Goal: Information Seeking & Learning: Understand process/instructions

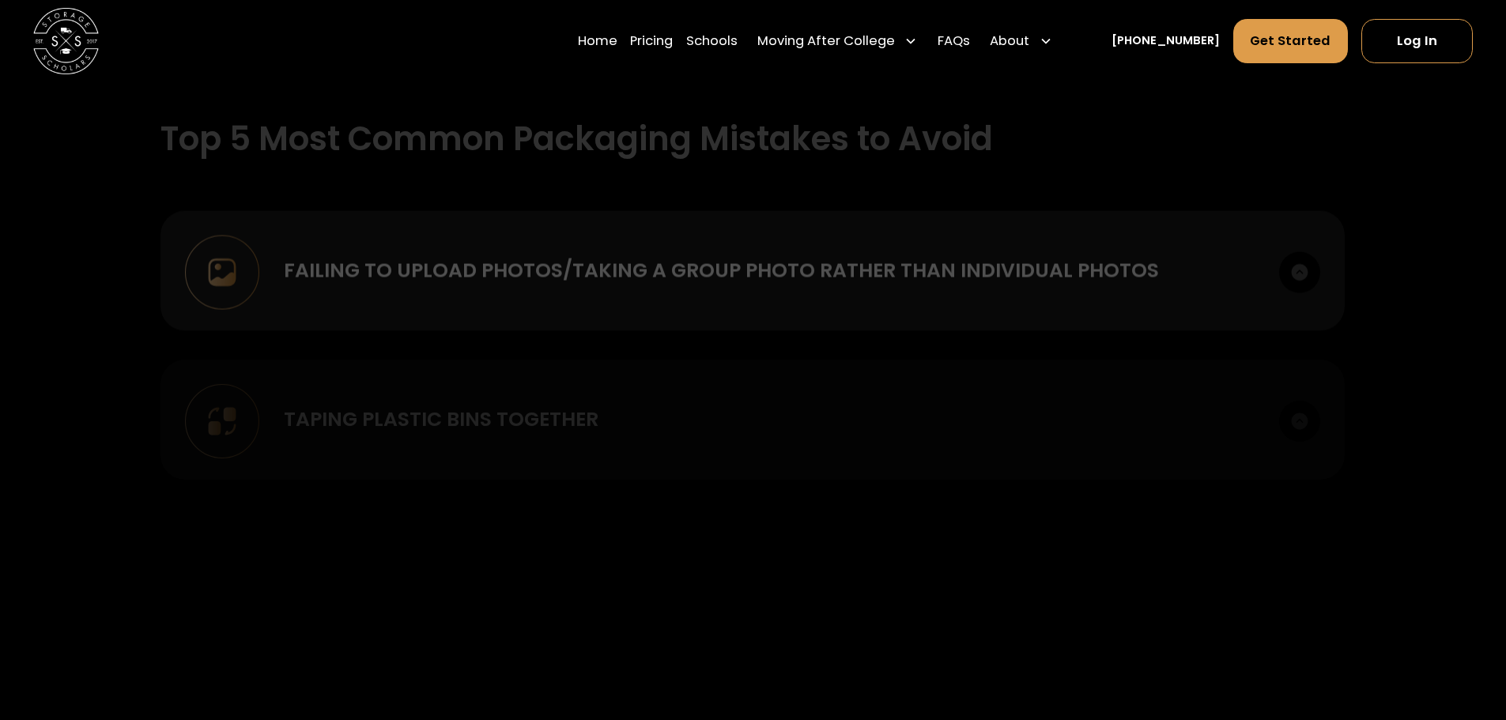
scroll to position [1739, 0]
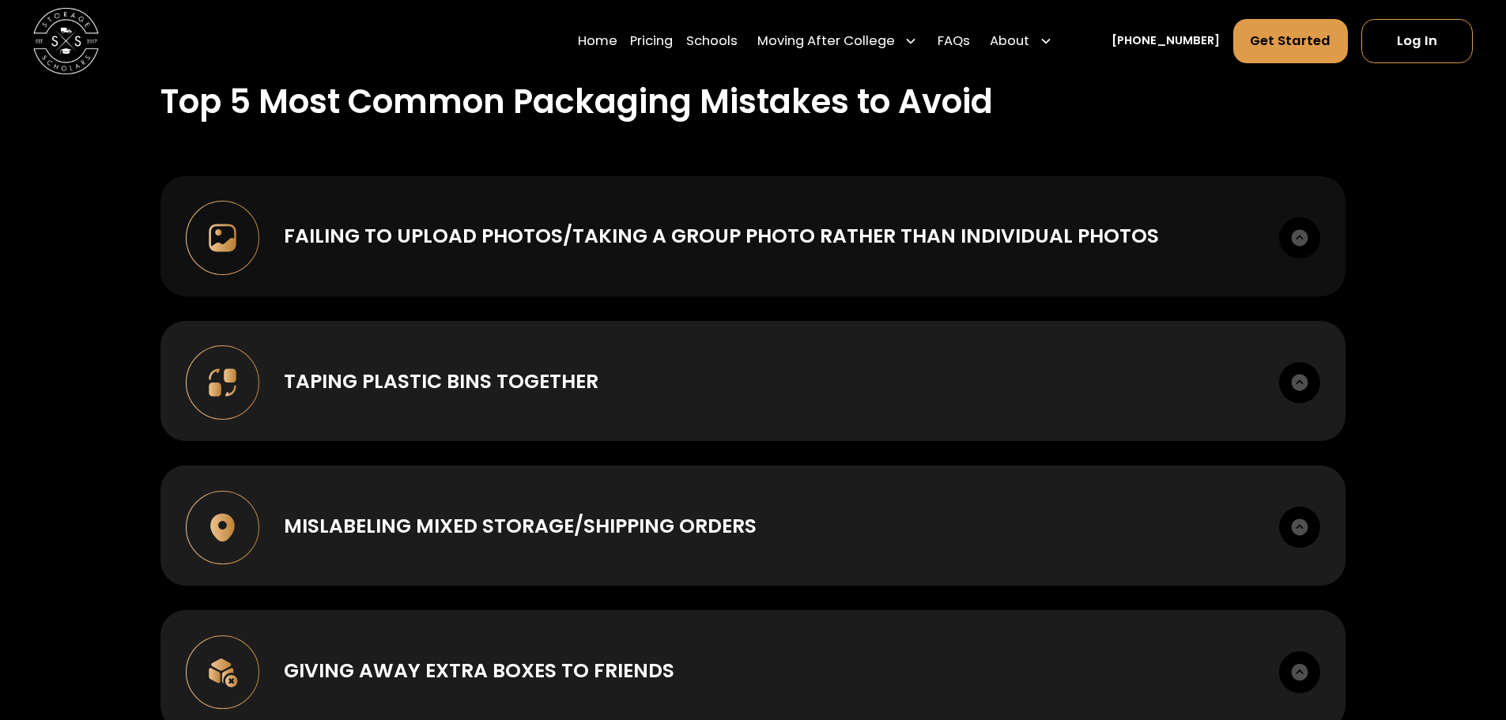
click at [1293, 230] on img at bounding box center [1299, 237] width 41 height 41
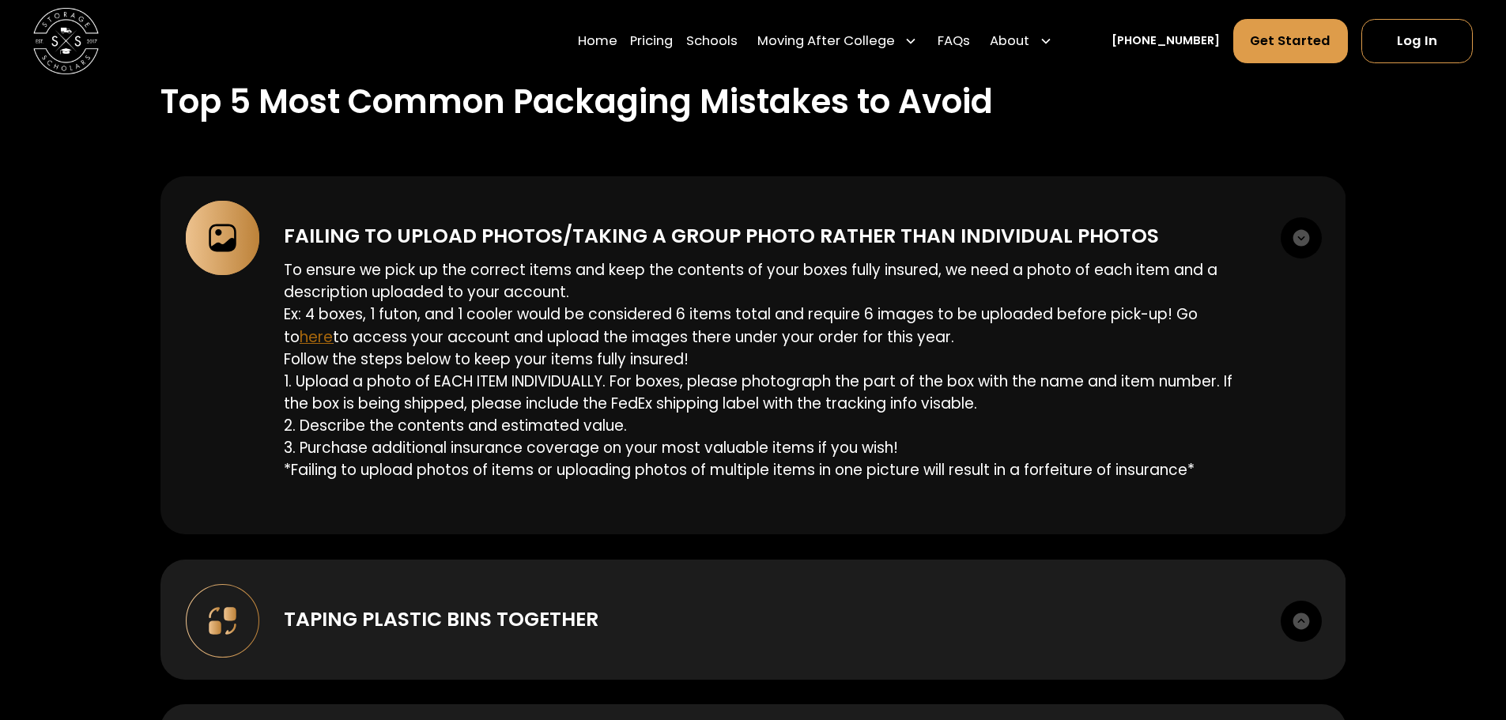
click at [333, 326] on span "here" at bounding box center [316, 336] width 33 height 21
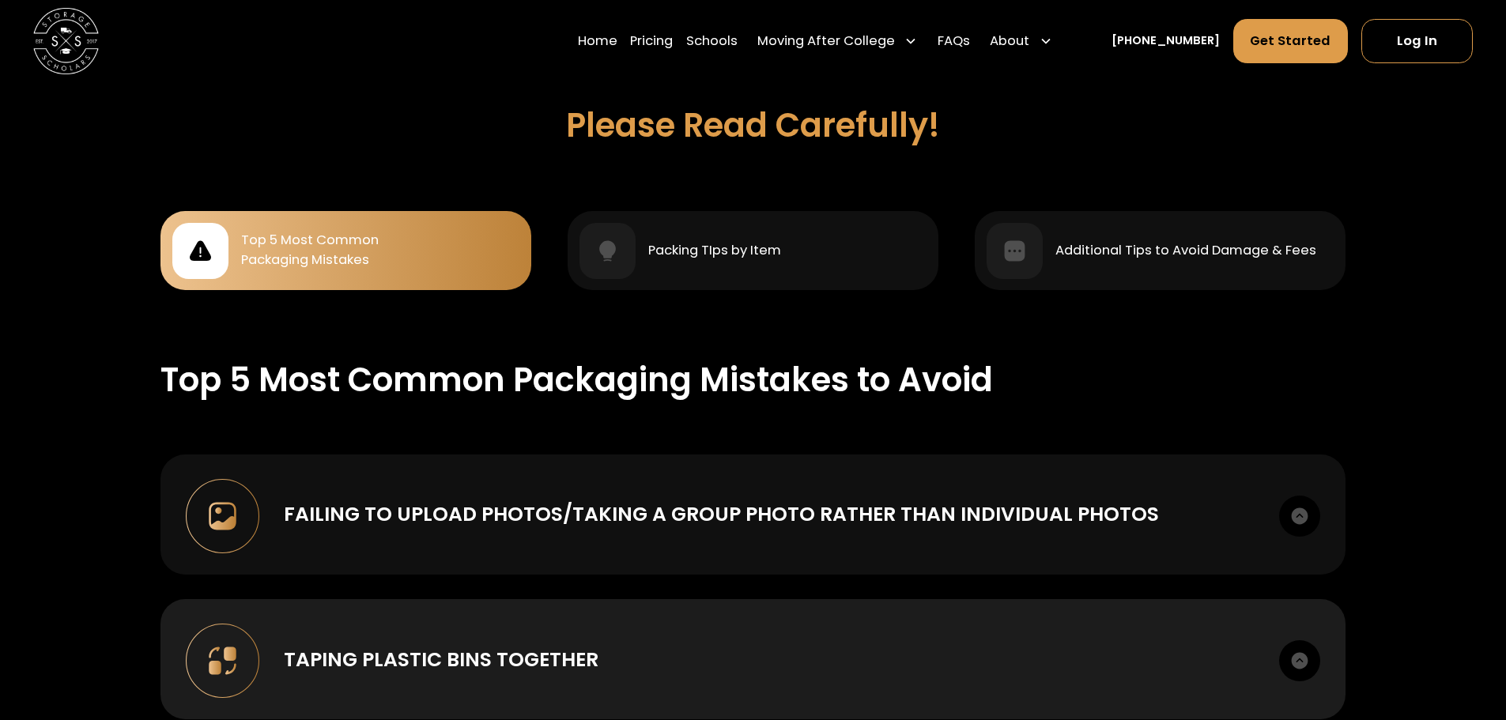
scroll to position [1423, 0]
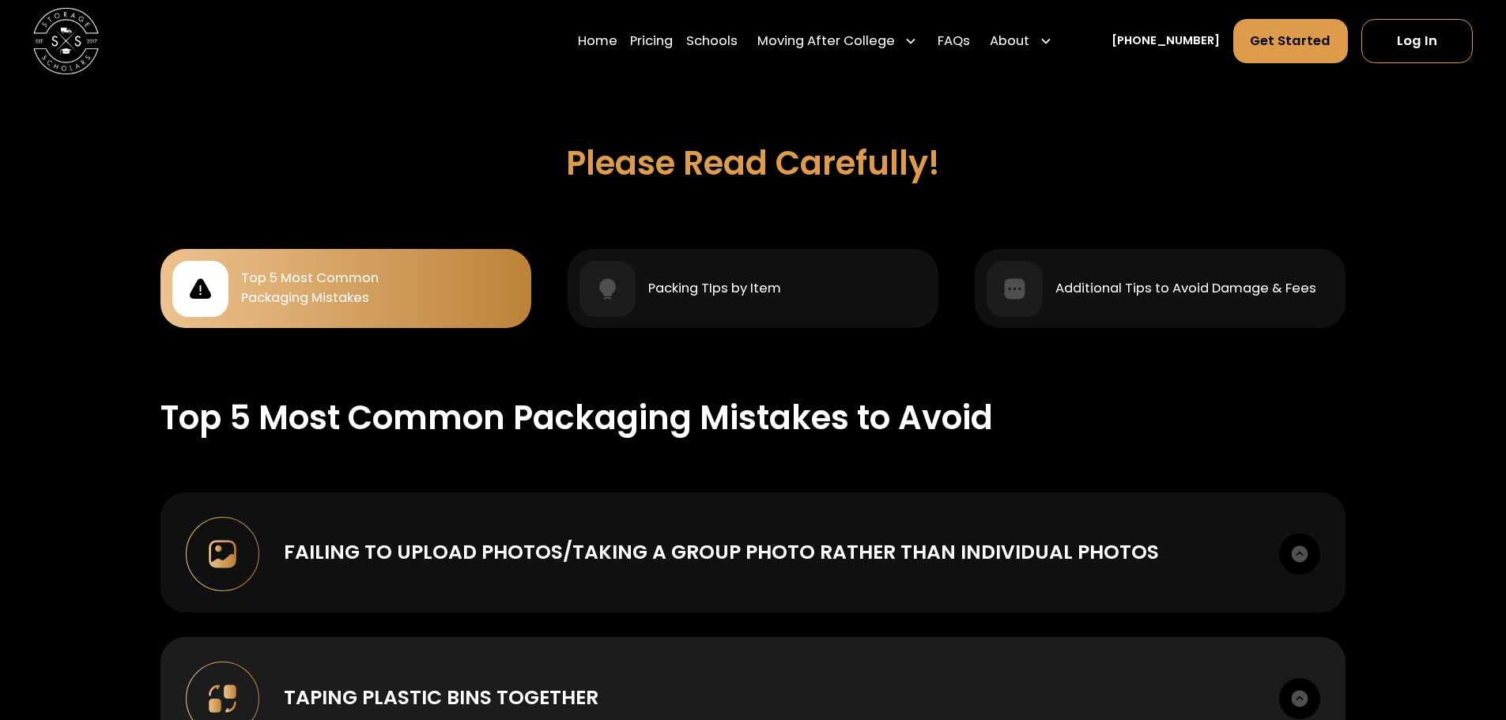
click at [1241, 543] on div "Failing to upload photos/taking a group photo rather than individual photos" at bounding box center [769, 551] width 971 height 29
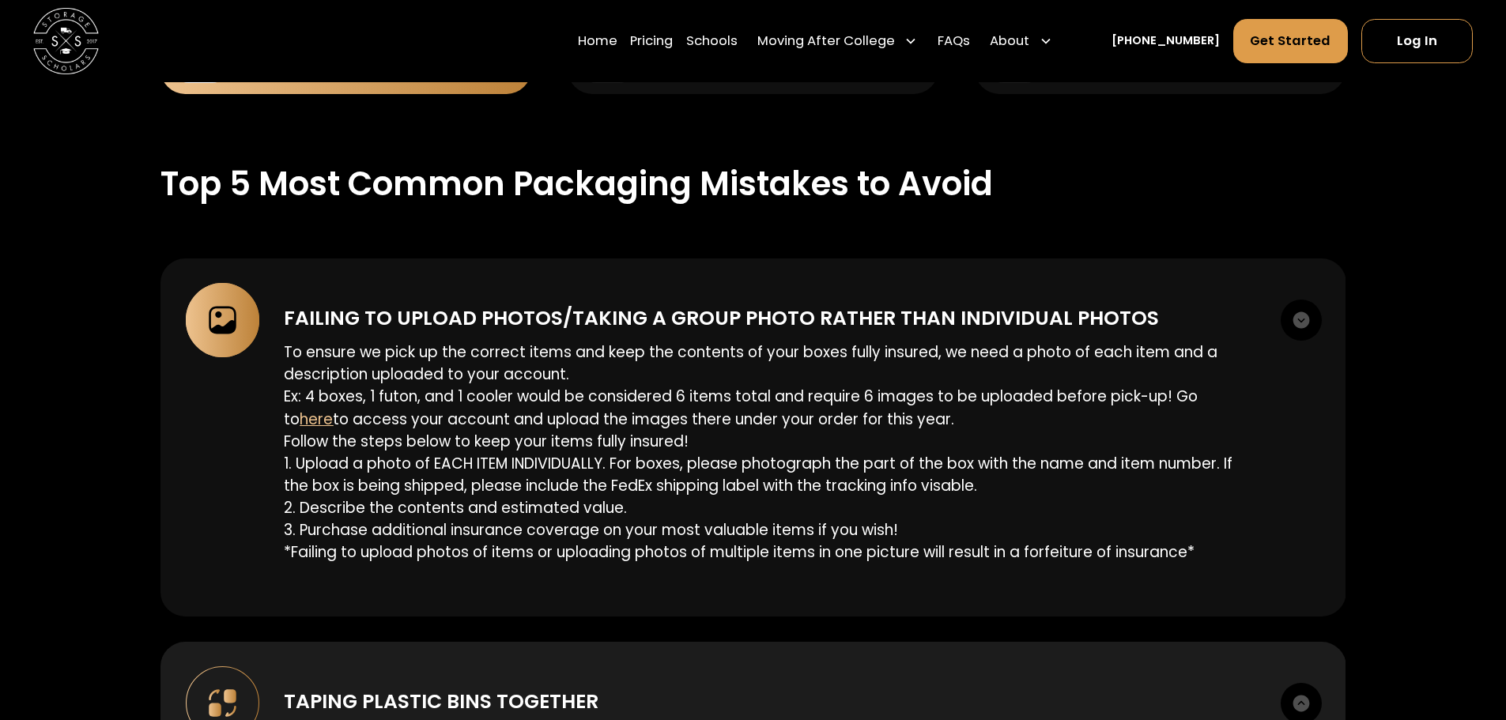
scroll to position [1660, 0]
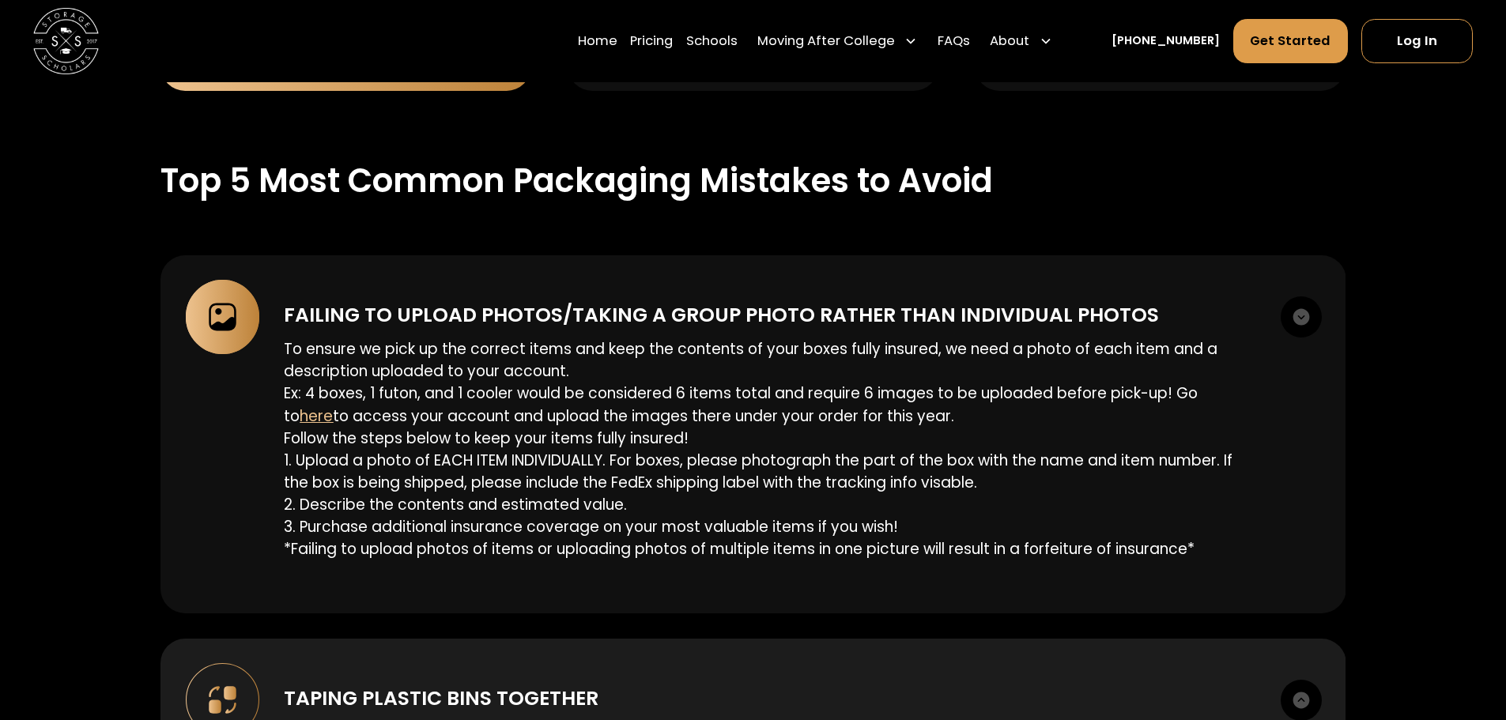
click at [1304, 319] on img at bounding box center [1300, 316] width 41 height 41
click at [1299, 322] on img at bounding box center [1300, 316] width 41 height 41
click at [1288, 285] on div "Failing to upload photos/taking a group photo rather than individual photos To …" at bounding box center [753, 434] width 1186 height 358
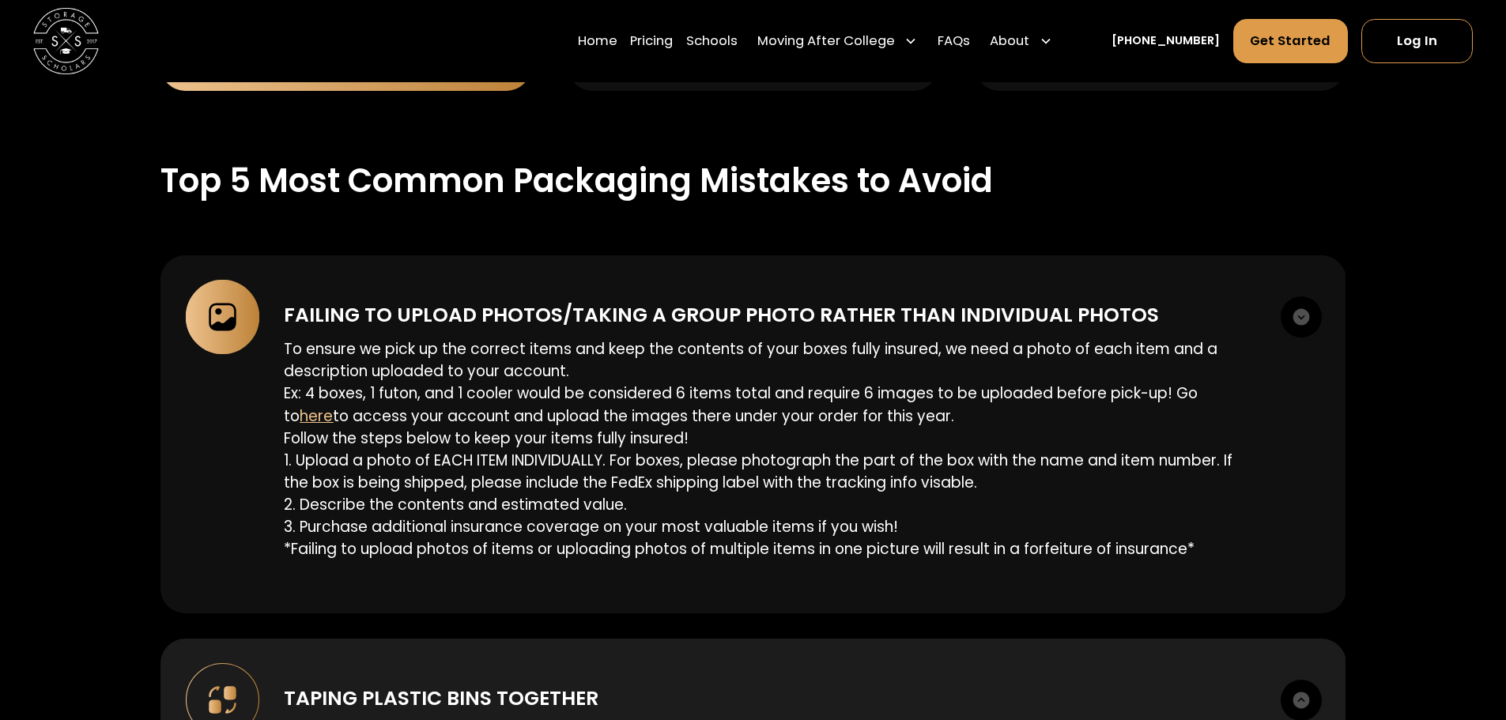
click at [1316, 273] on div "Failing to upload photos/taking a group photo rather than individual photos To …" at bounding box center [753, 434] width 1186 height 358
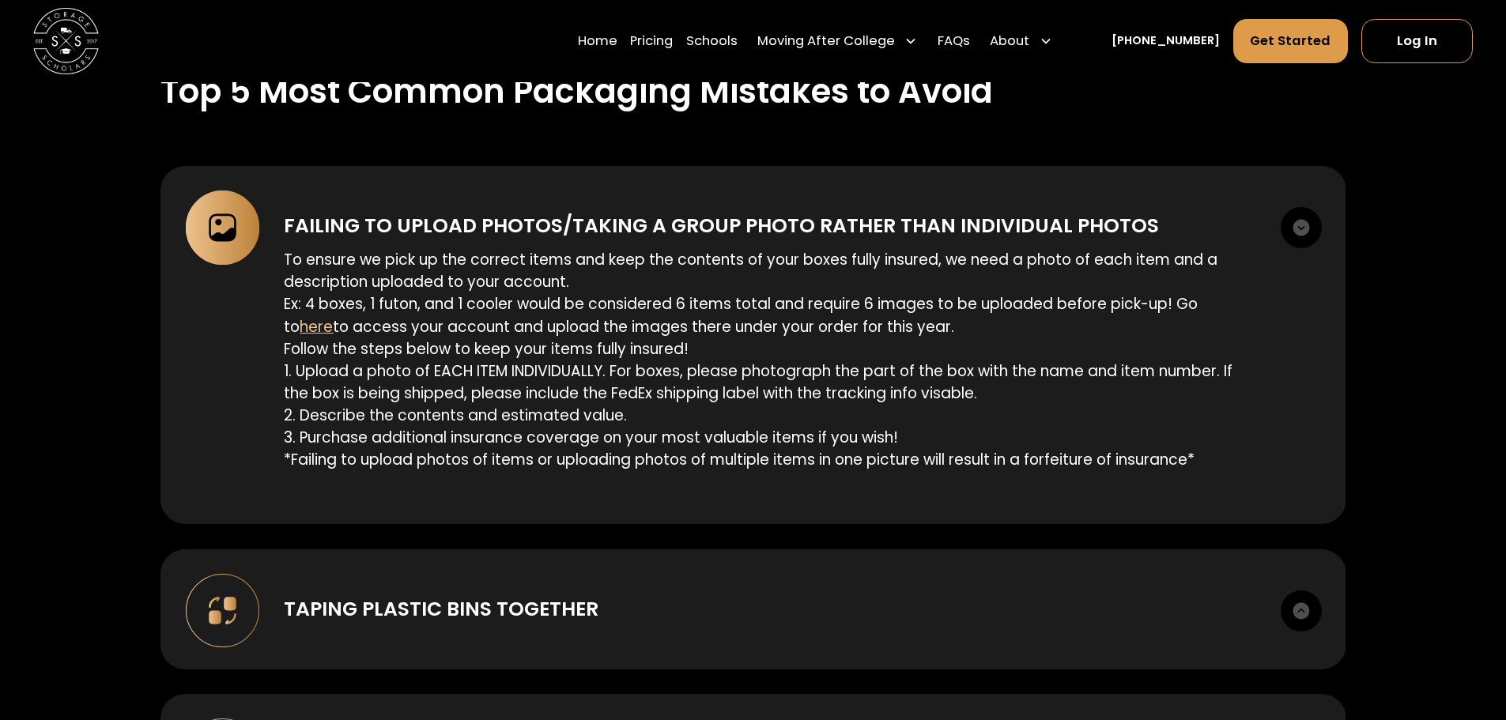
scroll to position [1897, 0]
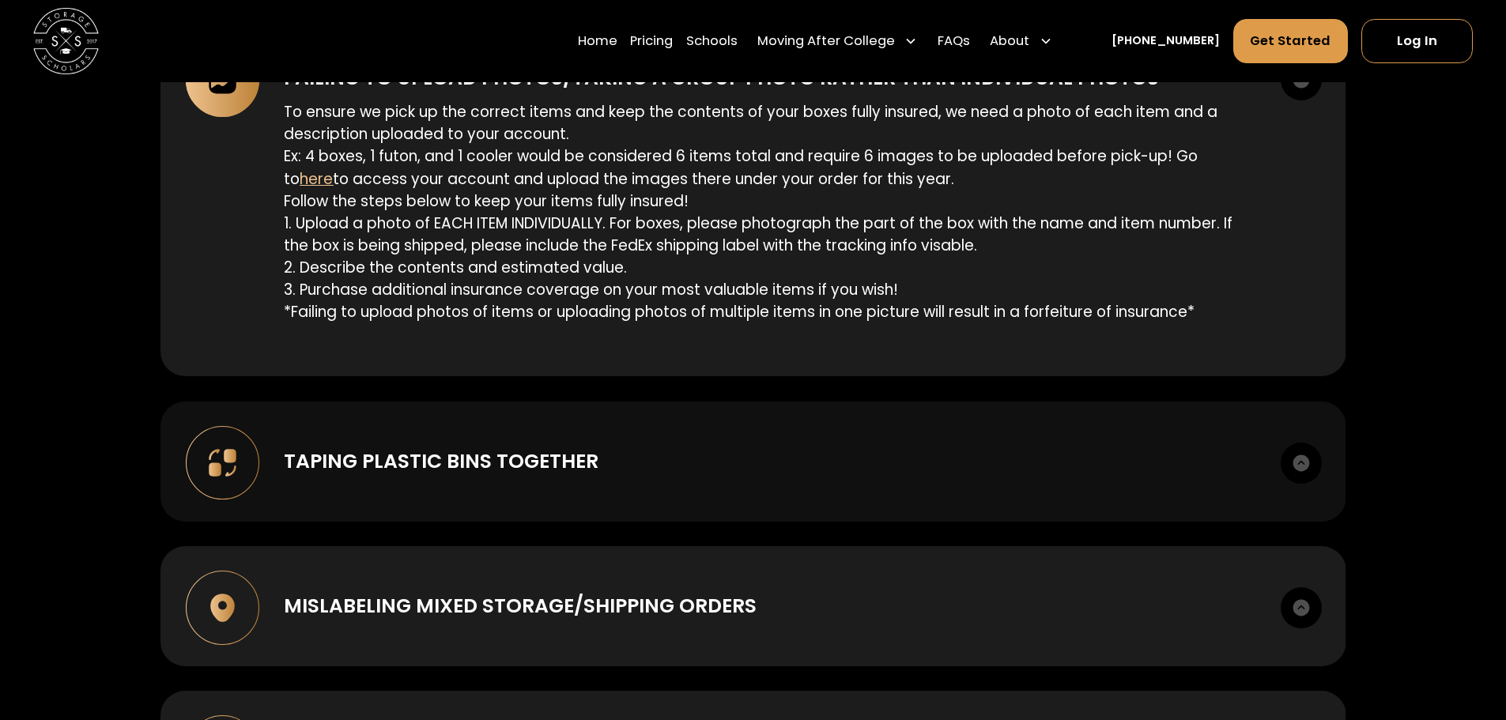
click at [1318, 464] on img at bounding box center [1300, 463] width 41 height 41
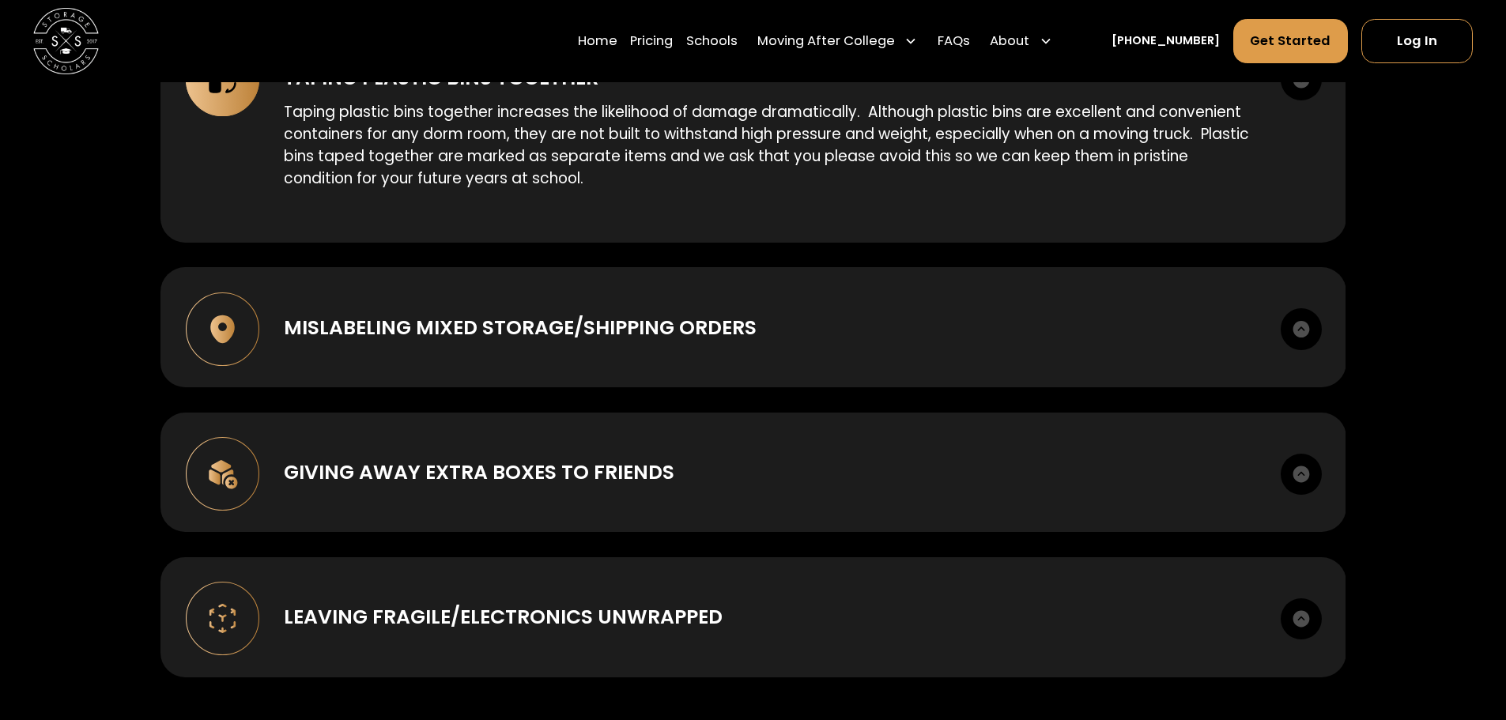
scroll to position [2292, 0]
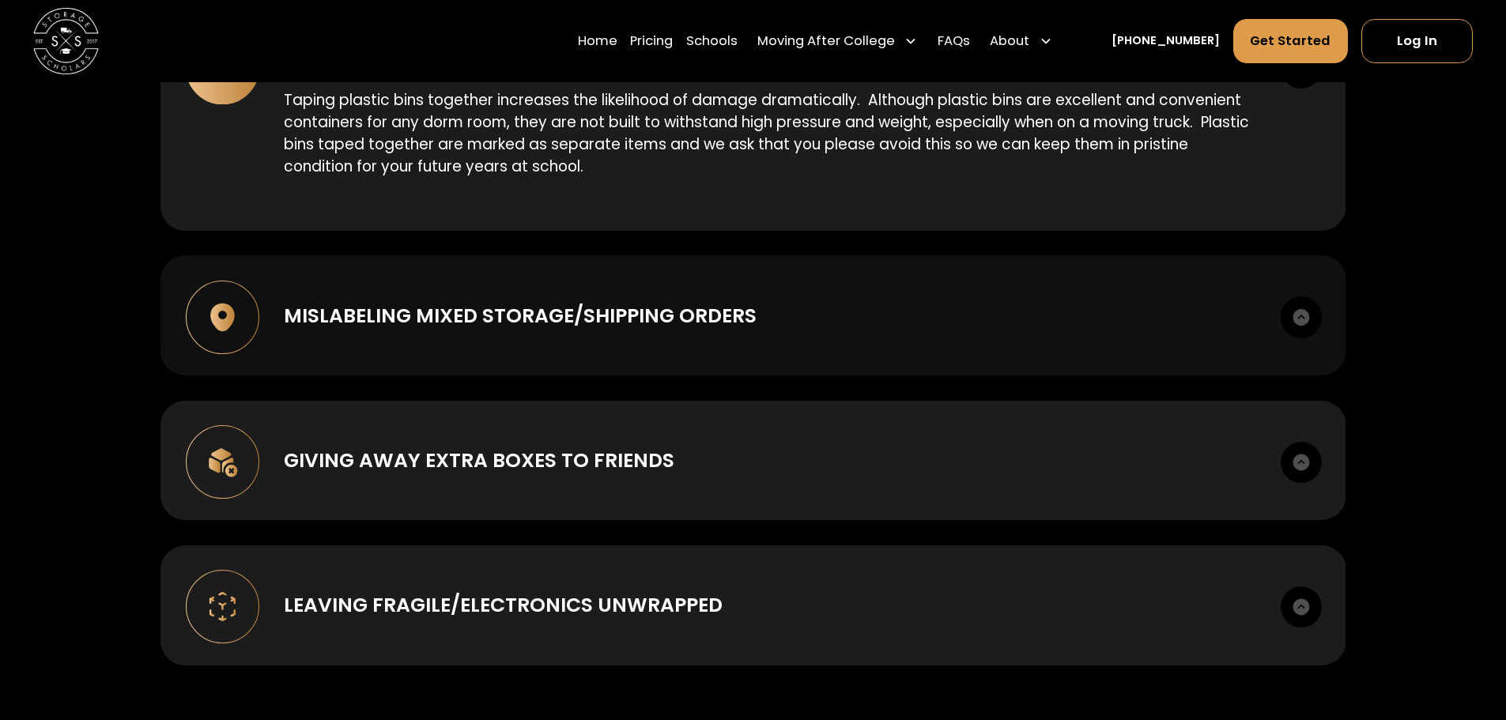
click at [1164, 328] on div "Mislabeling mixed storage/shipping orders When we are picking up some items to …" at bounding box center [753, 315] width 1186 height 120
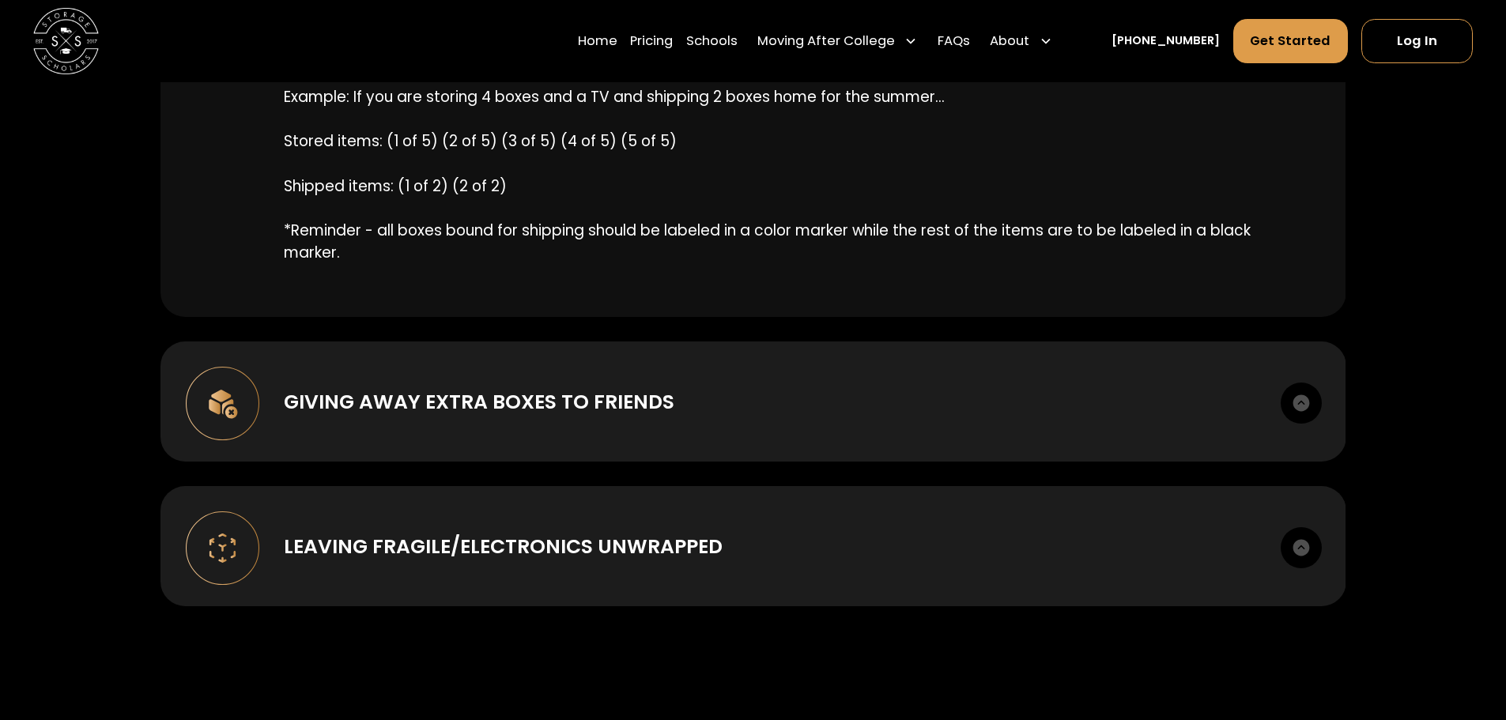
scroll to position [2529, 0]
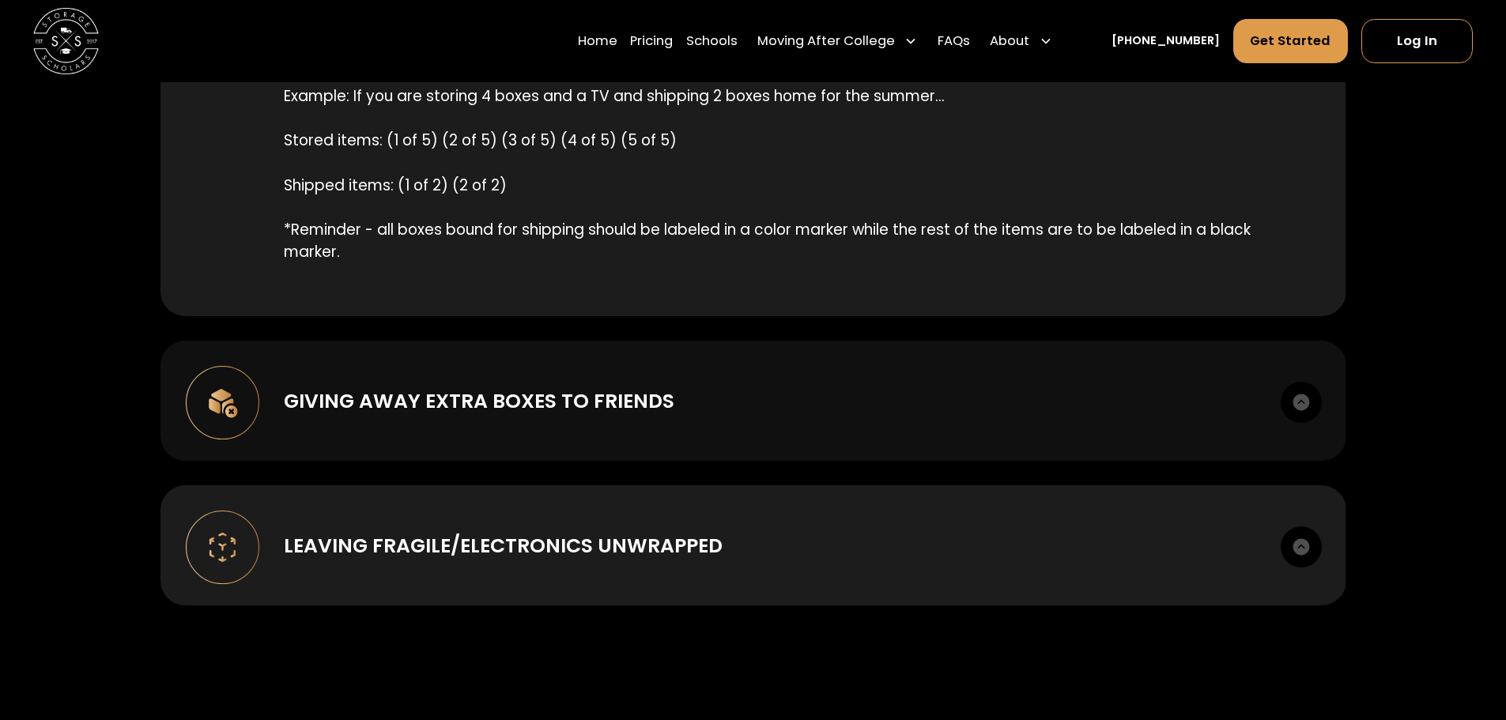
click at [1059, 386] on div "Giving away extra boxes to friends" at bounding box center [769, 400] width 971 height 29
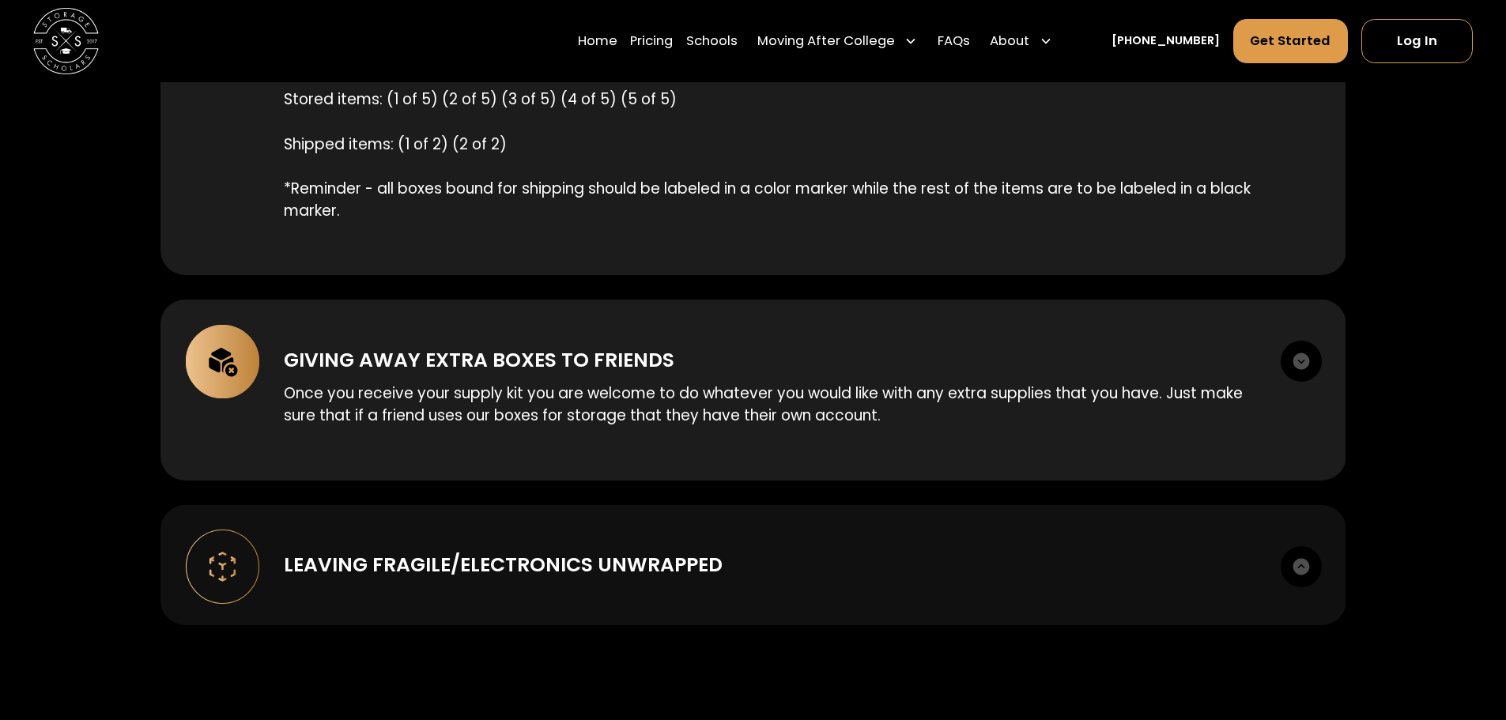
scroll to position [2608, 0]
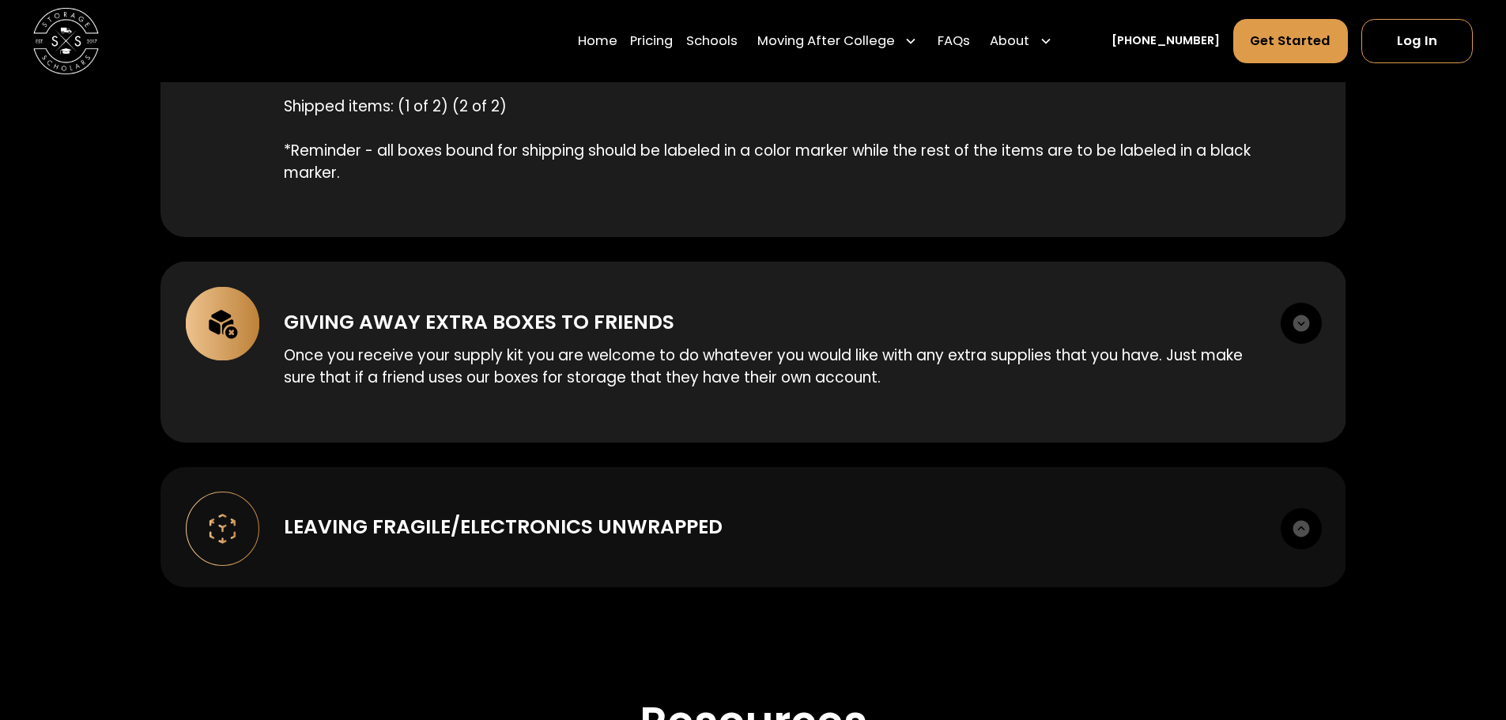
click at [1016, 522] on div "Leaving Fragile/Electronics unwrapped" at bounding box center [769, 526] width 971 height 29
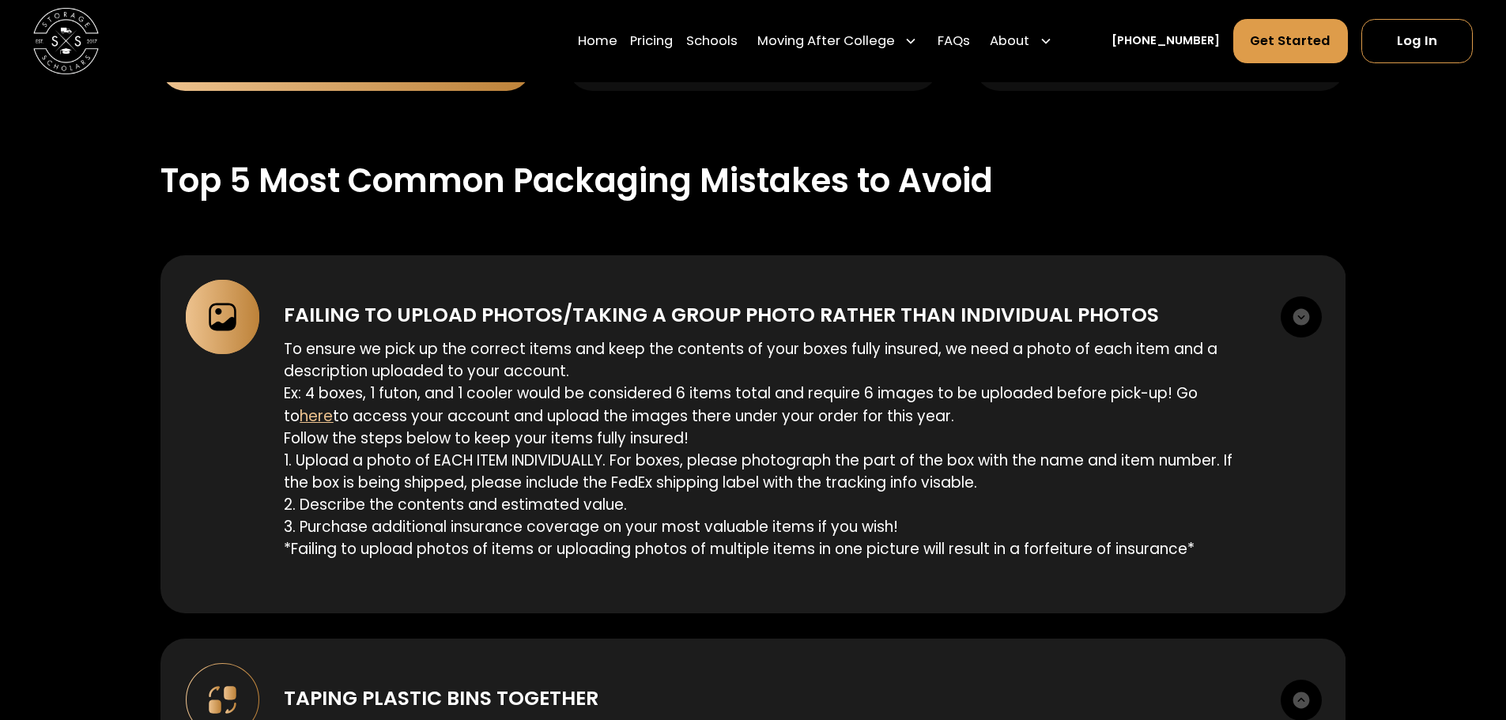
scroll to position [1976, 0]
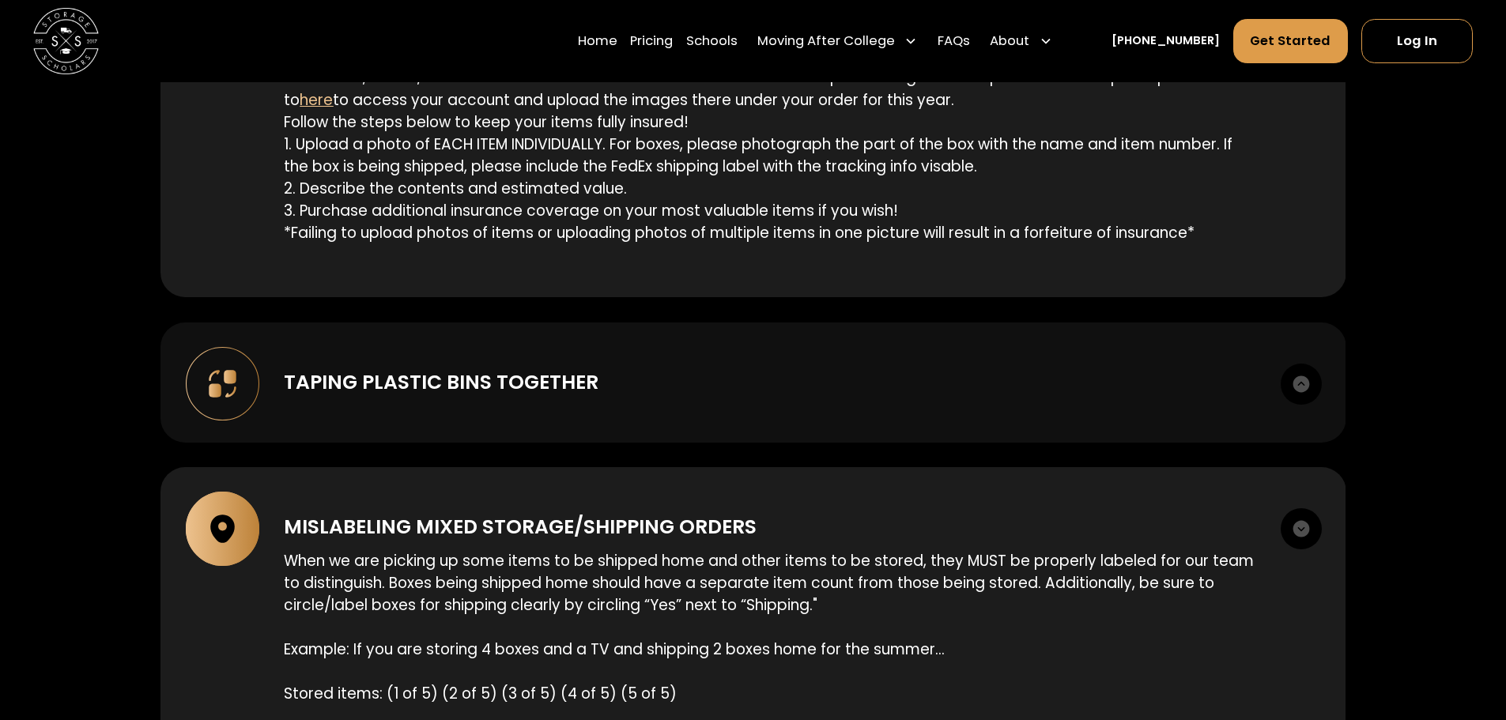
click at [1024, 419] on div "Taping plastic bins together Taping plastic bins together increases the likelih…" at bounding box center [753, 382] width 1186 height 120
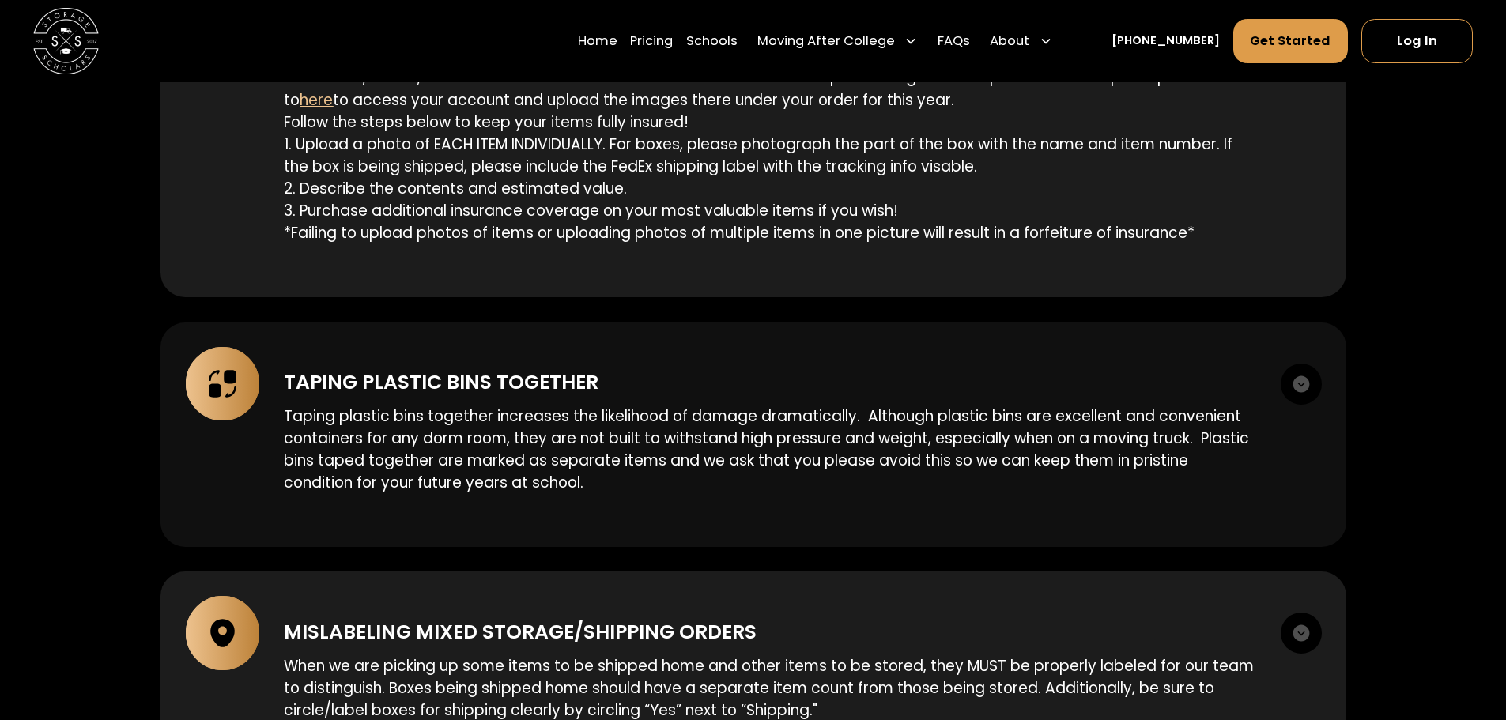
click at [1016, 423] on p "Taping plastic bins together increases the likelihood of damage dramatically. A…" at bounding box center [769, 449] width 971 height 89
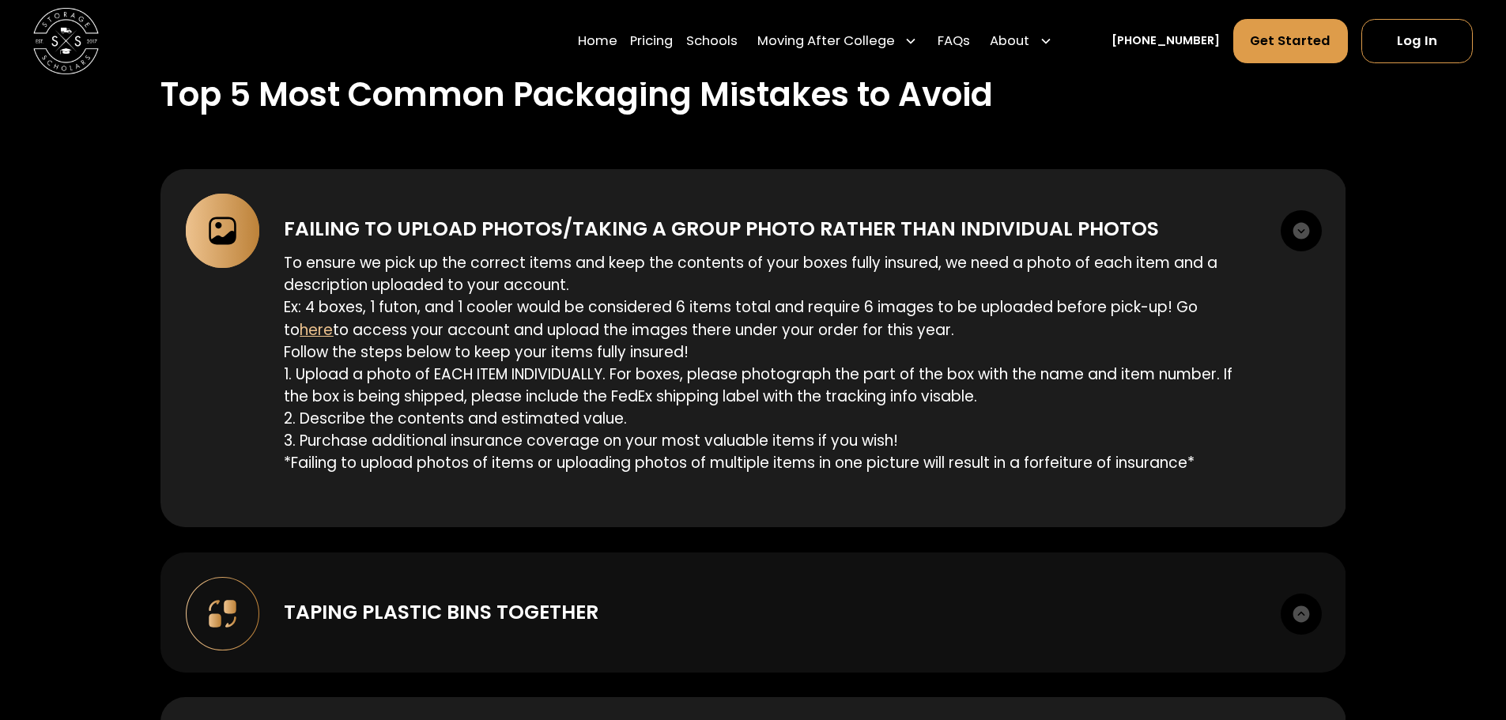
scroll to position [1739, 0]
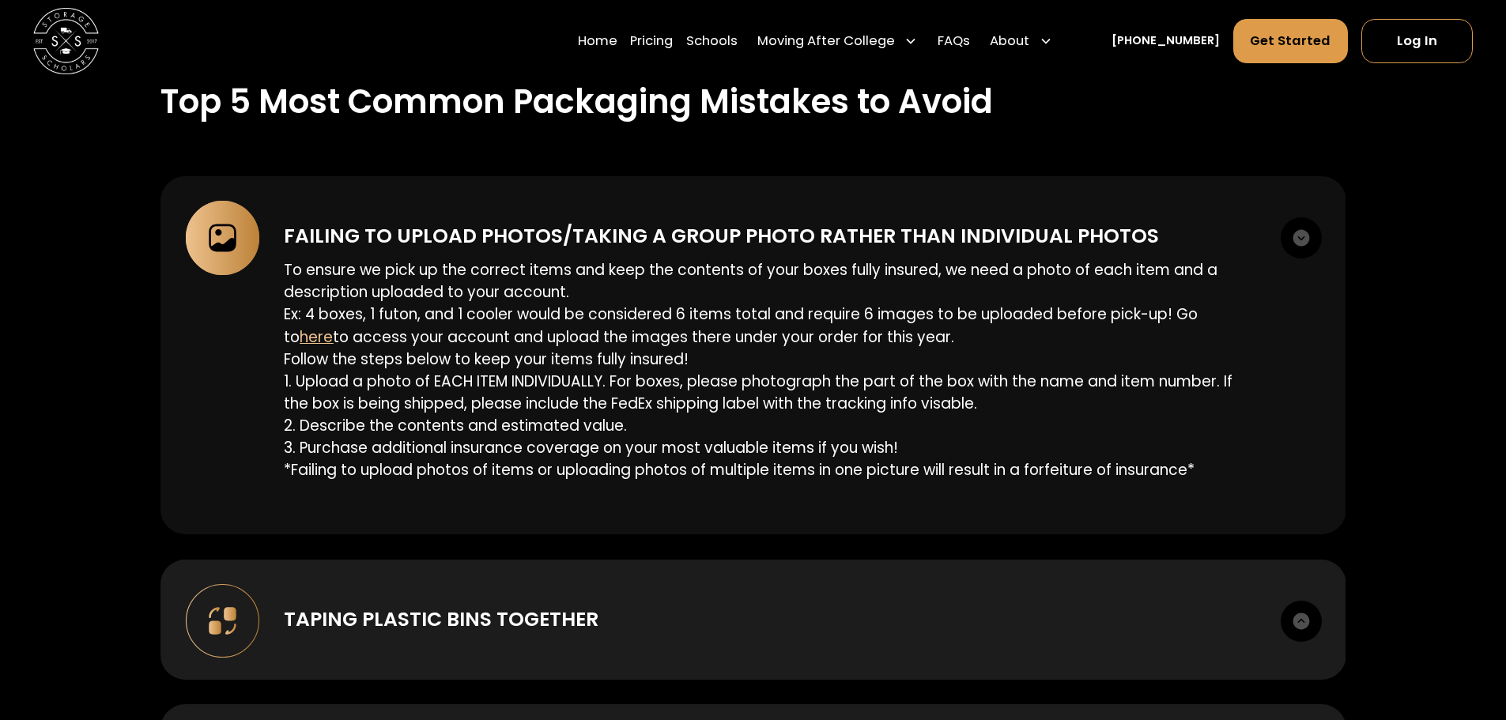
click at [1016, 424] on p "To ensure we pick up the correct items and keep the contents of your boxes full…" at bounding box center [769, 370] width 971 height 222
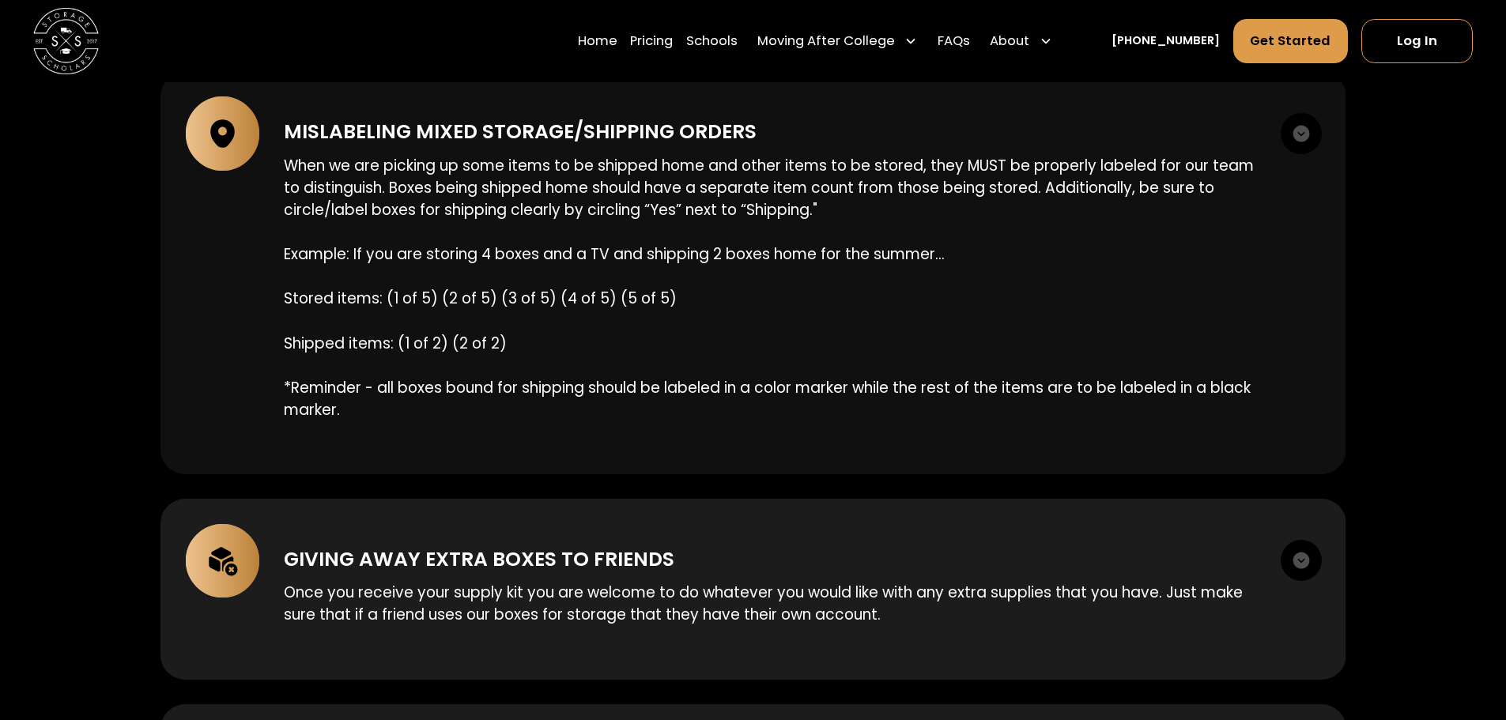
click at [1030, 550] on div "Giving away extra boxes to friends" at bounding box center [769, 559] width 971 height 29
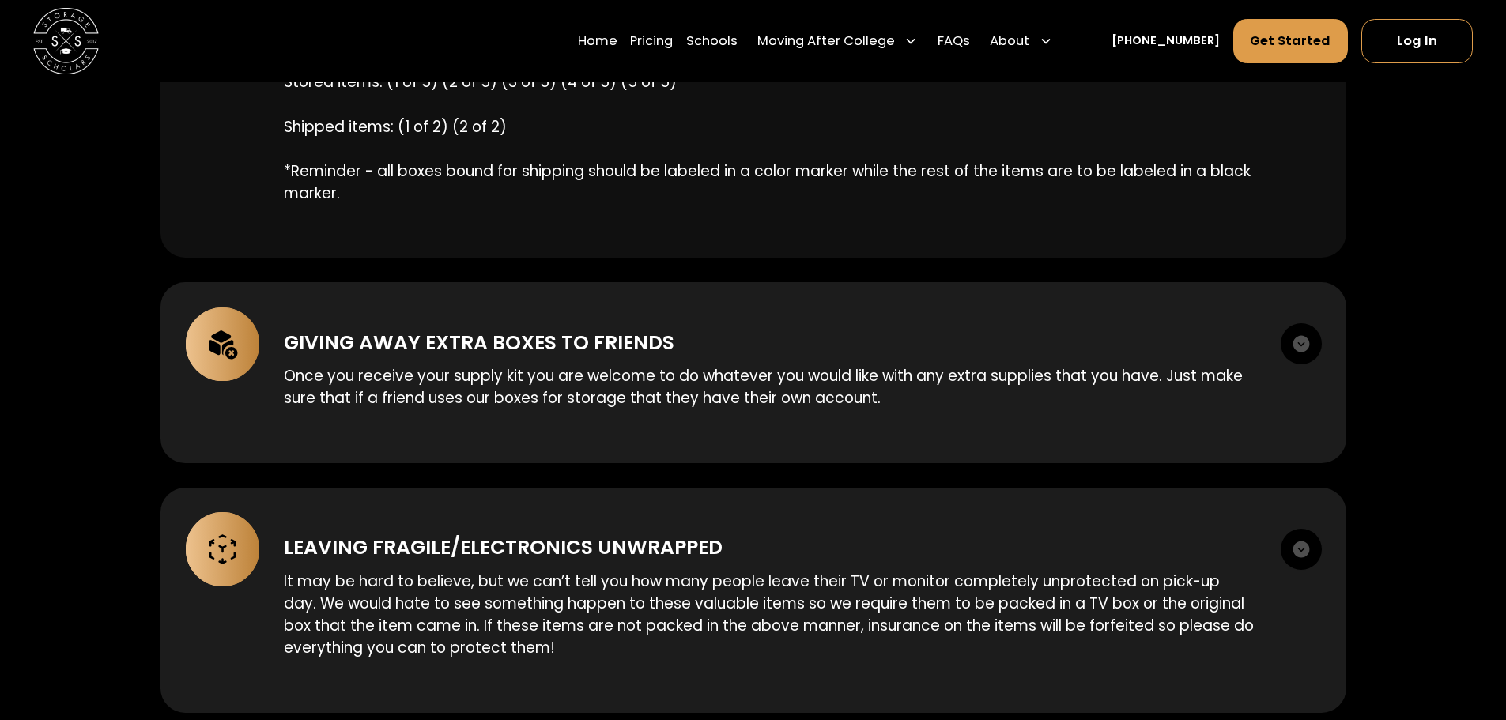
scroll to position [2608, 0]
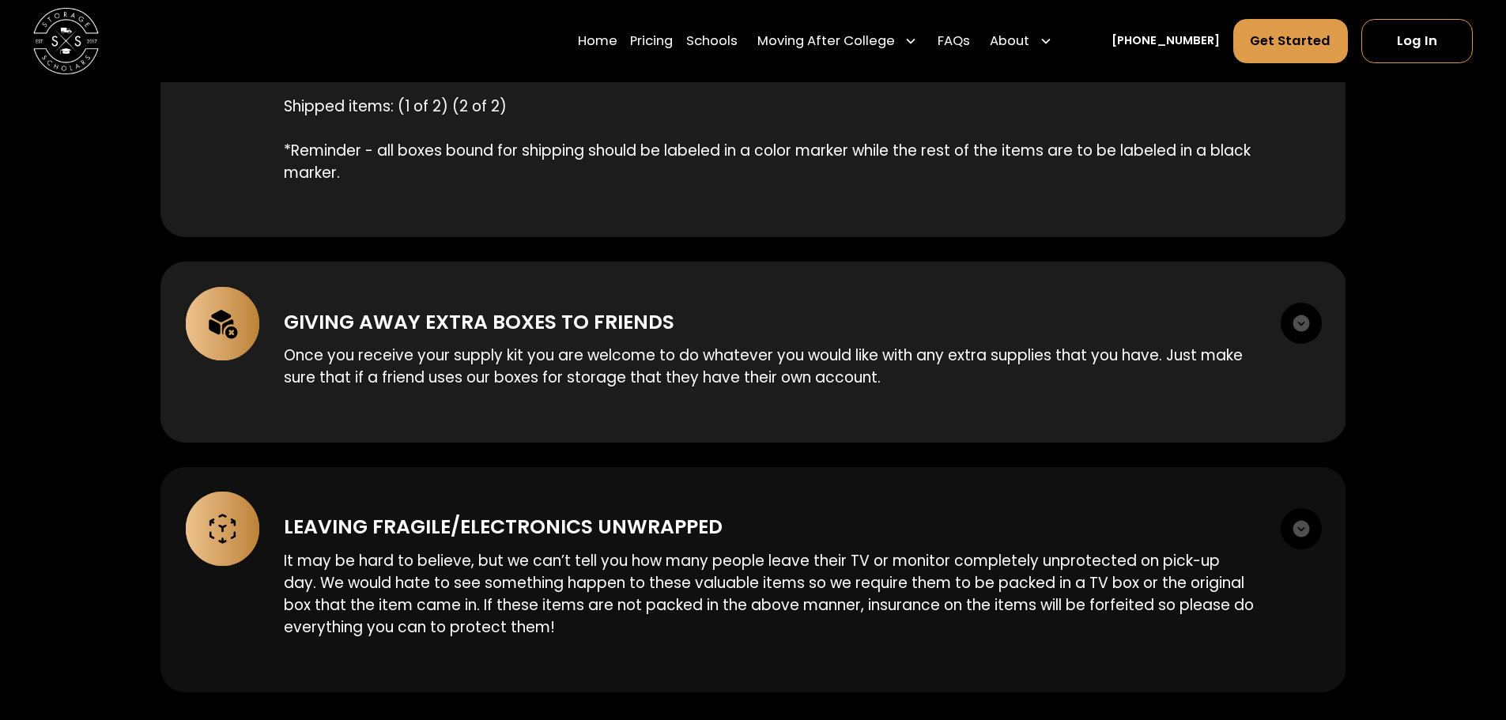
click at [1025, 542] on div "It may be hard to believe, but we can’t tell you how many people leave their TV…" at bounding box center [769, 590] width 971 height 97
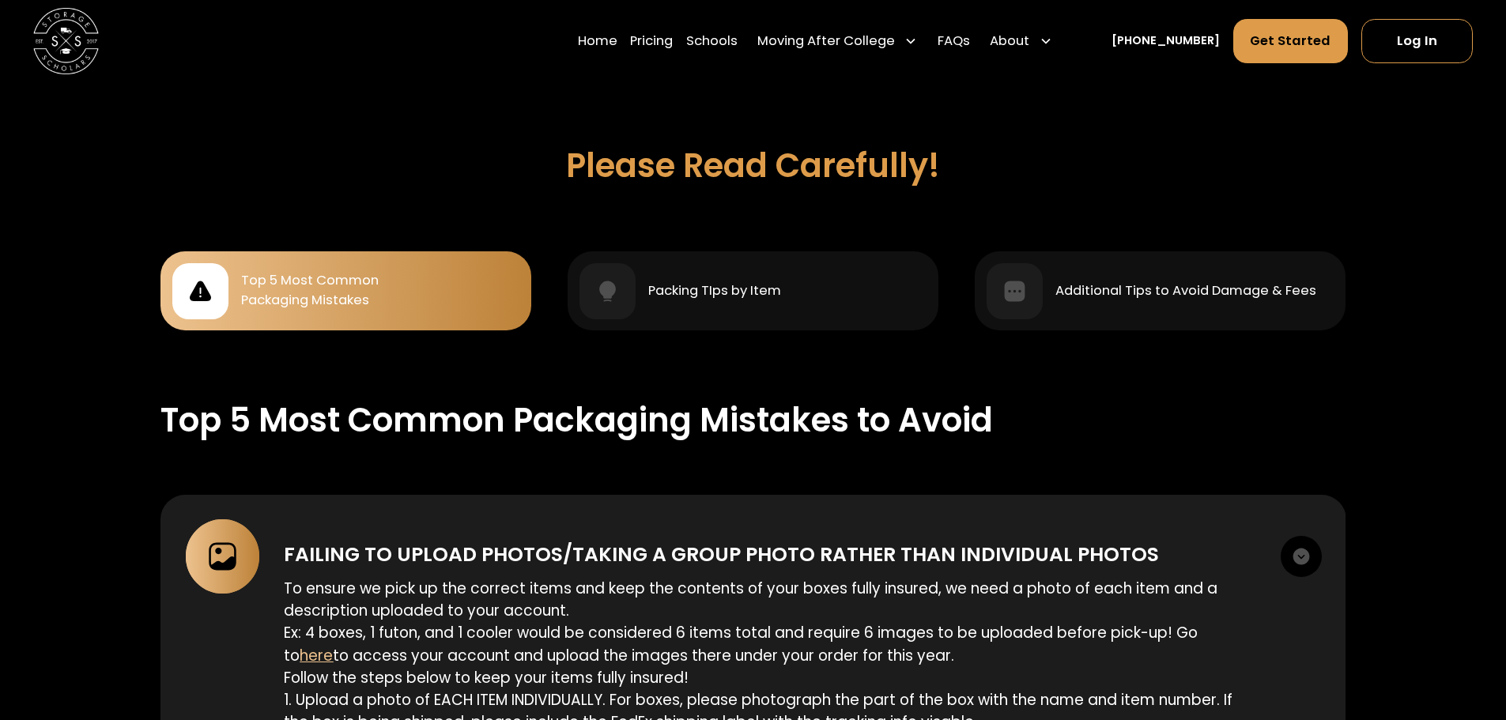
scroll to position [1423, 0]
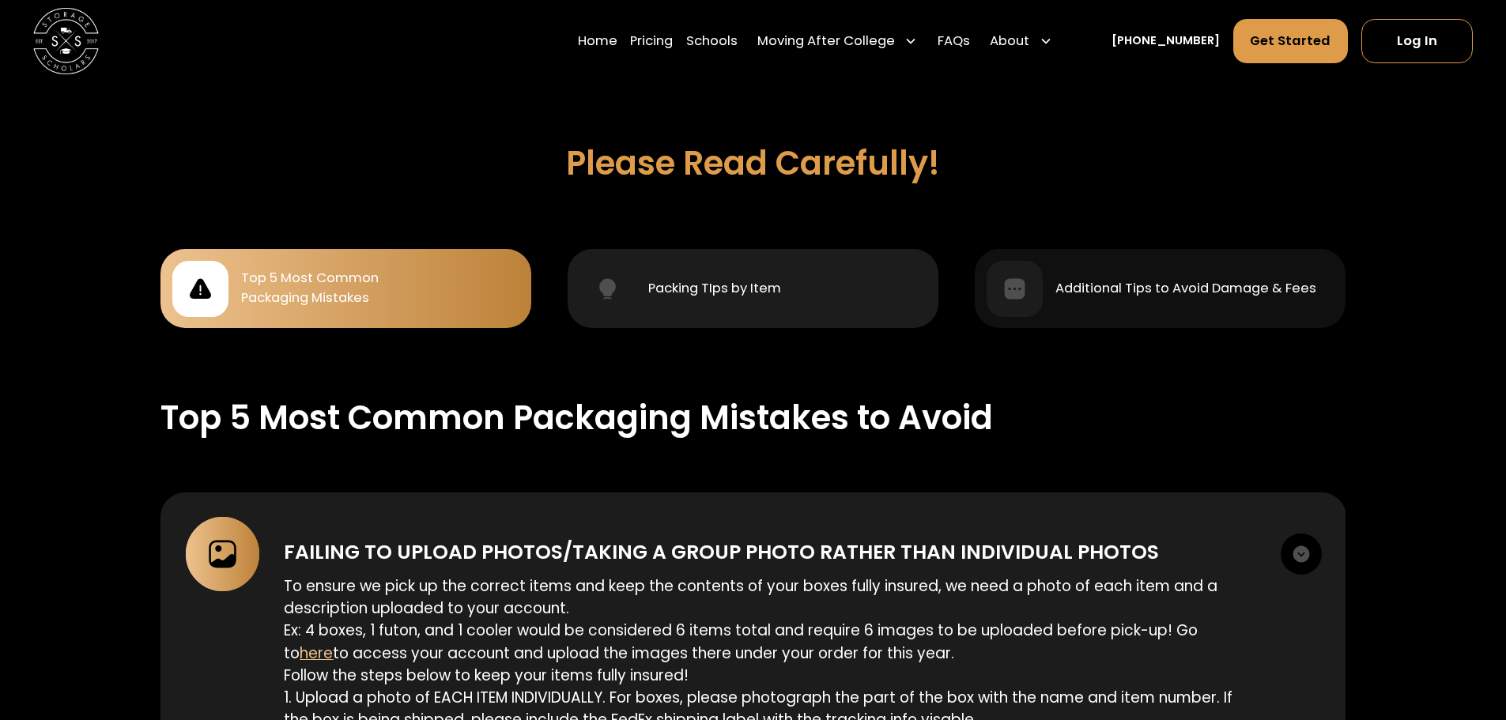
click at [785, 285] on div "Packing TIps by Item" at bounding box center [752, 289] width 347 height 56
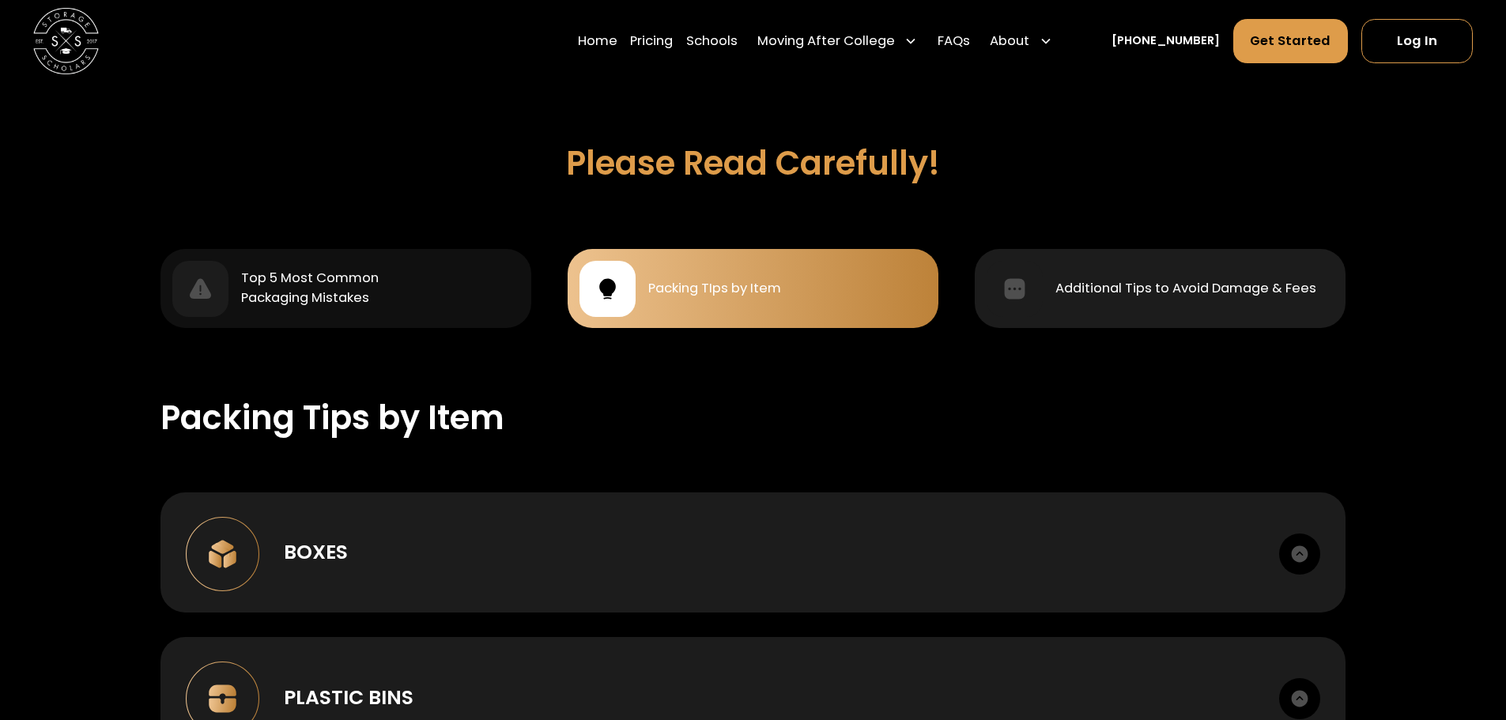
click at [1140, 307] on div "Additional Tips to Avoid Damage & Fees" at bounding box center [1159, 289] width 347 height 56
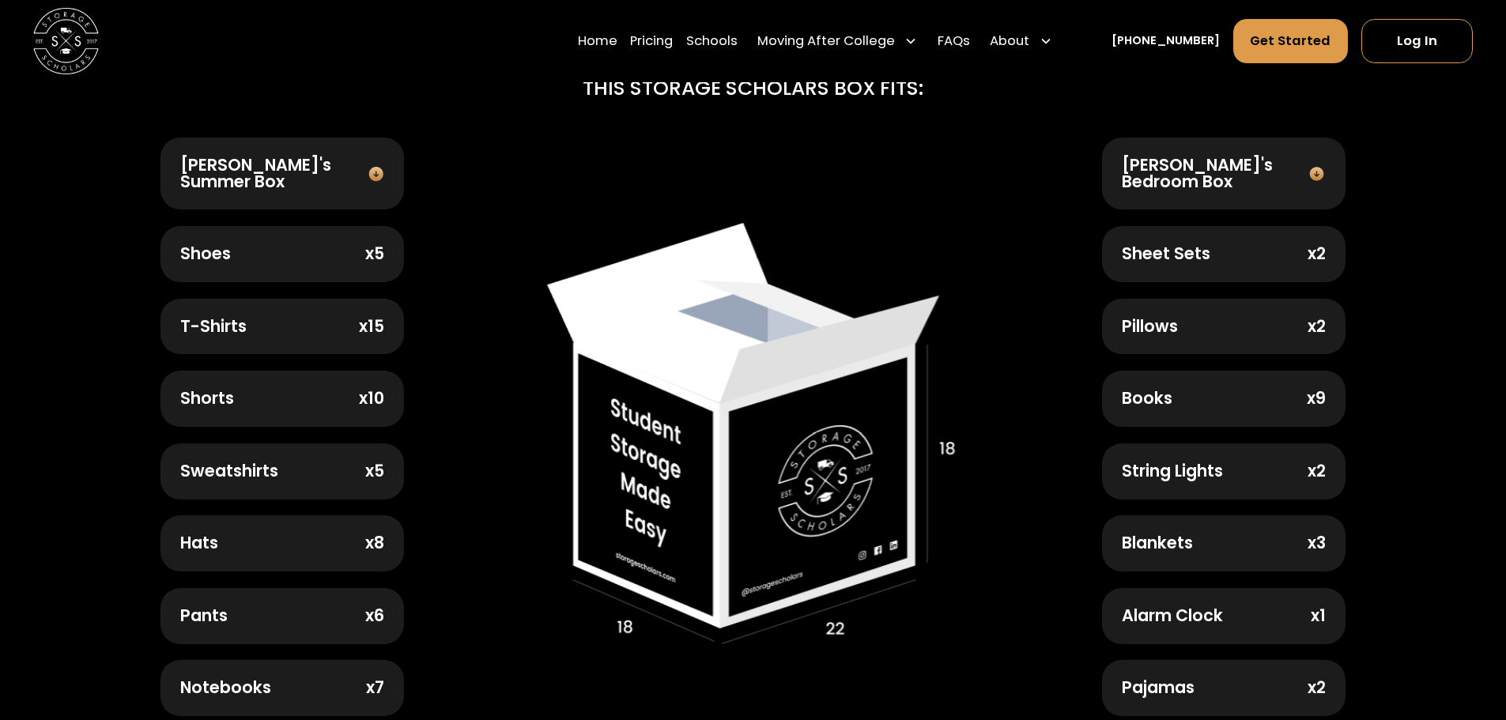
scroll to position [553, 0]
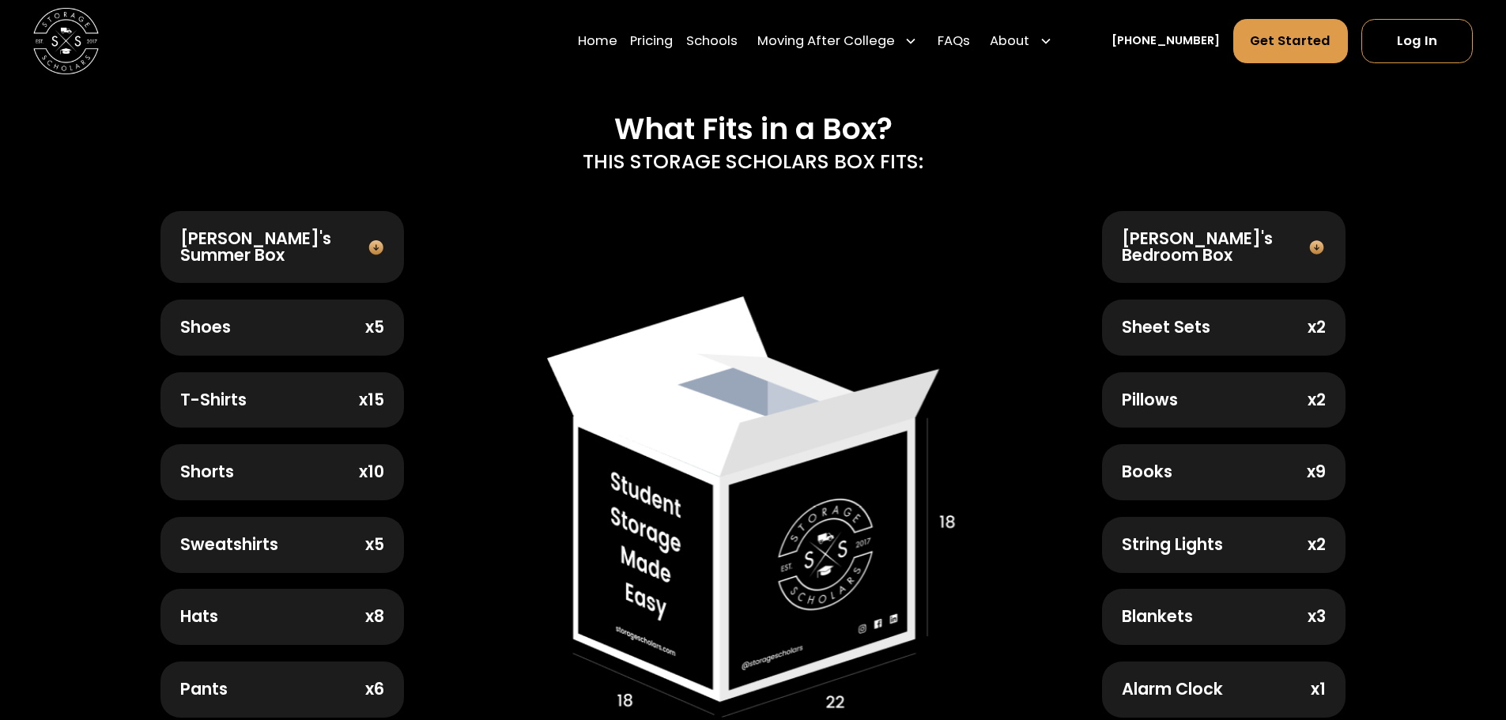
click at [1325, 239] on img at bounding box center [1317, 247] width 24 height 17
click at [1312, 239] on img at bounding box center [1317, 247] width 24 height 17
click at [1316, 247] on img at bounding box center [1317, 247] width 24 height 17
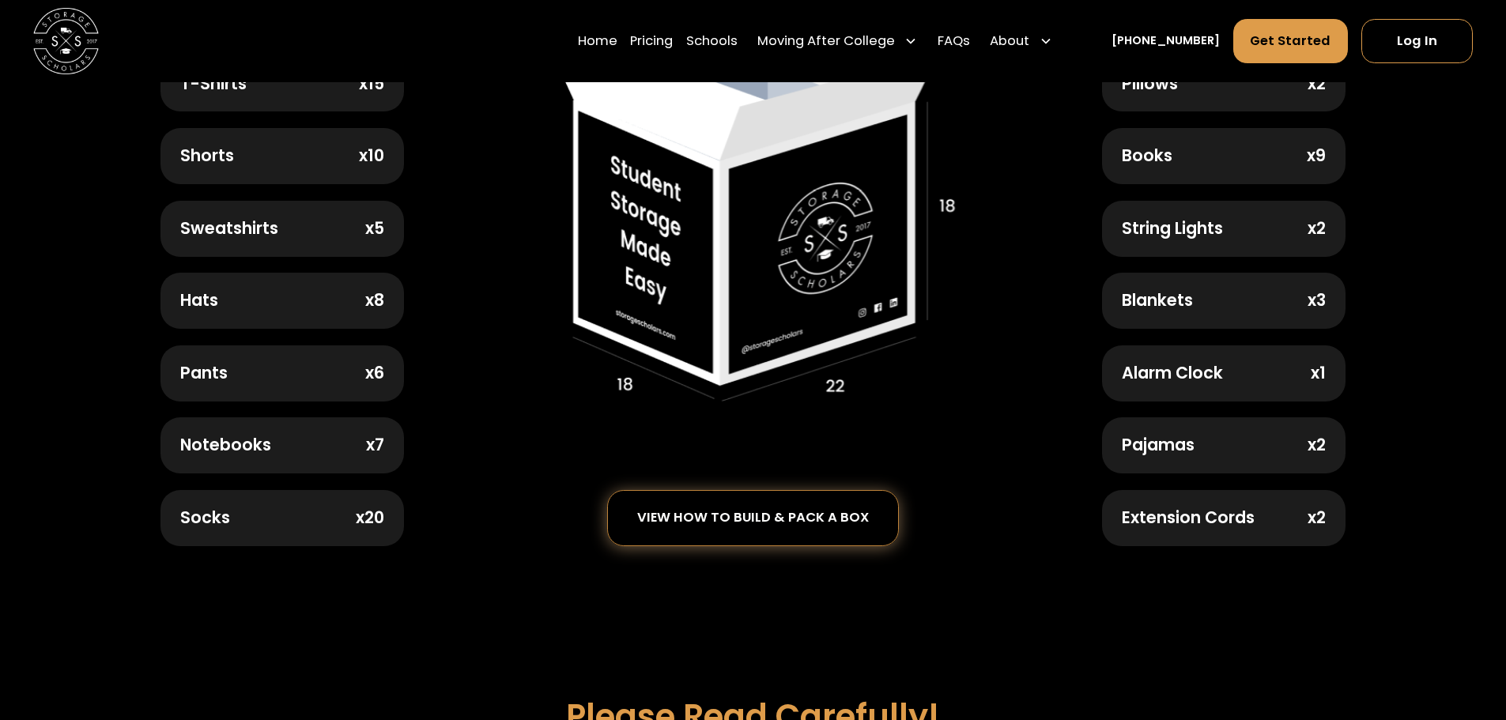
click at [844, 521] on div "view how to build & pack a box" at bounding box center [753, 518] width 291 height 54
